Goal: Information Seeking & Learning: Learn about a topic

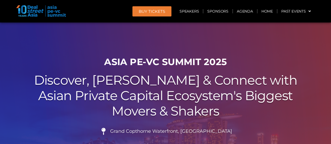
click at [258, 37] on div at bounding box center [165, 117] width 331 height 191
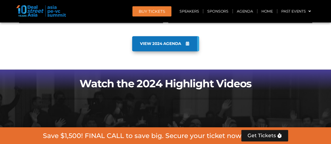
scroll to position [402, 0]
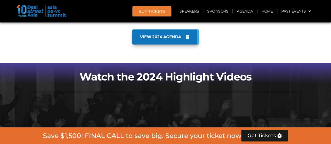
click at [173, 41] on link "VIEW 2024 AGENDA" at bounding box center [165, 36] width 67 height 15
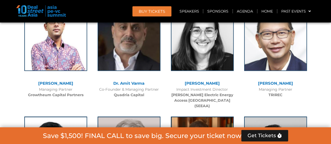
scroll to position [1367, 0]
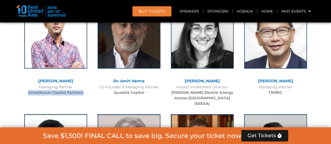
drag, startPoint x: 27, startPoint y: 94, endPoint x: 83, endPoint y: 93, distance: 55.2
click at [83, 93] on div "Managing Partner Growtheum Capital Partners" at bounding box center [56, 89] width 68 height 11
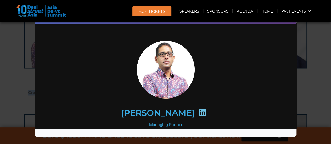
copy b "Growtheum Capital Partners"
click at [4, 80] on div "Speaker Profile ×" at bounding box center [165, 72] width 331 height 144
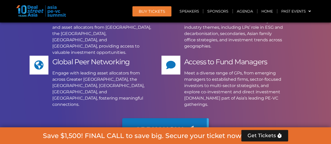
scroll to position [4025, 0]
